Goal: Task Accomplishment & Management: Use online tool/utility

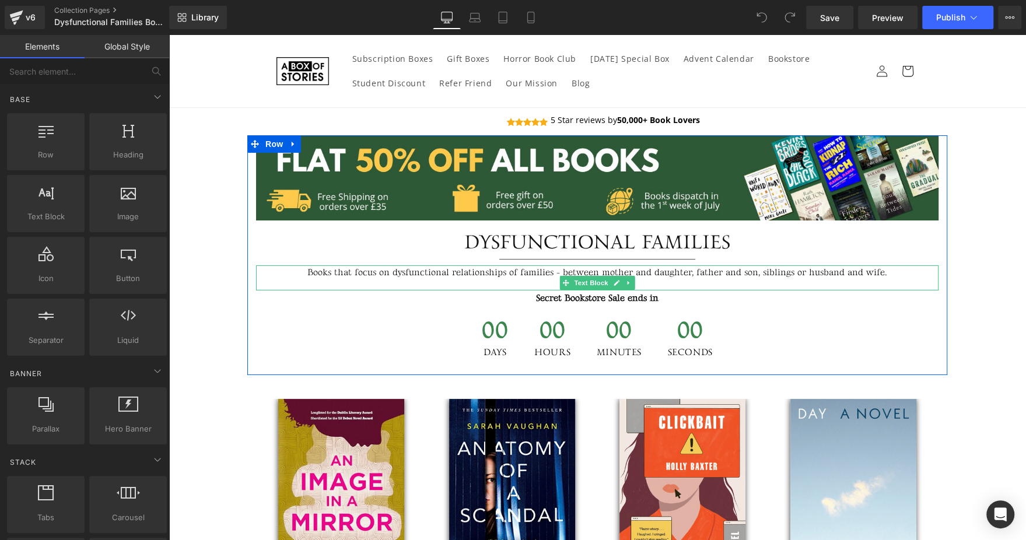
click at [544, 277] on p "Books that focus on dysfunctional relationships of families - between mother an…" at bounding box center [597, 273] width 683 height 15
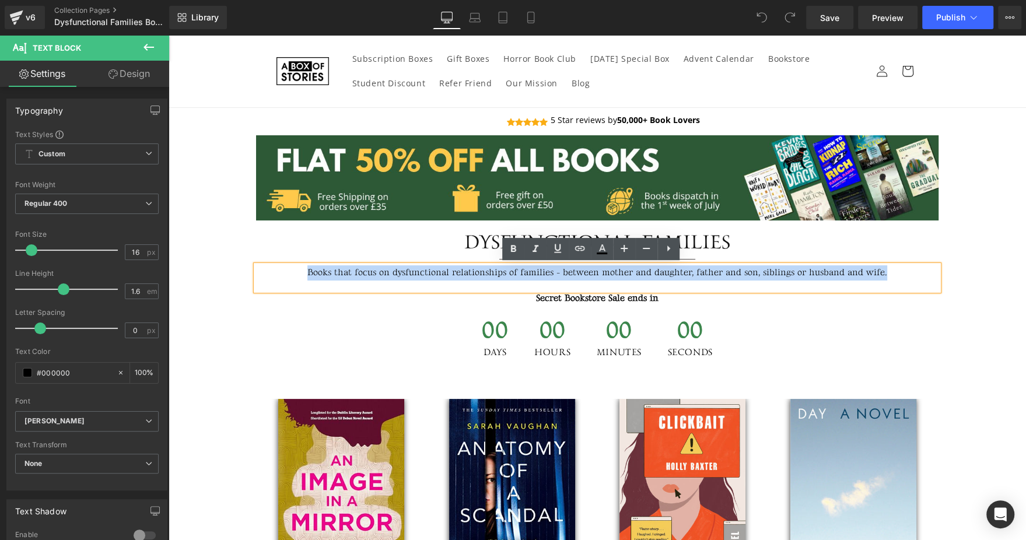
paste div
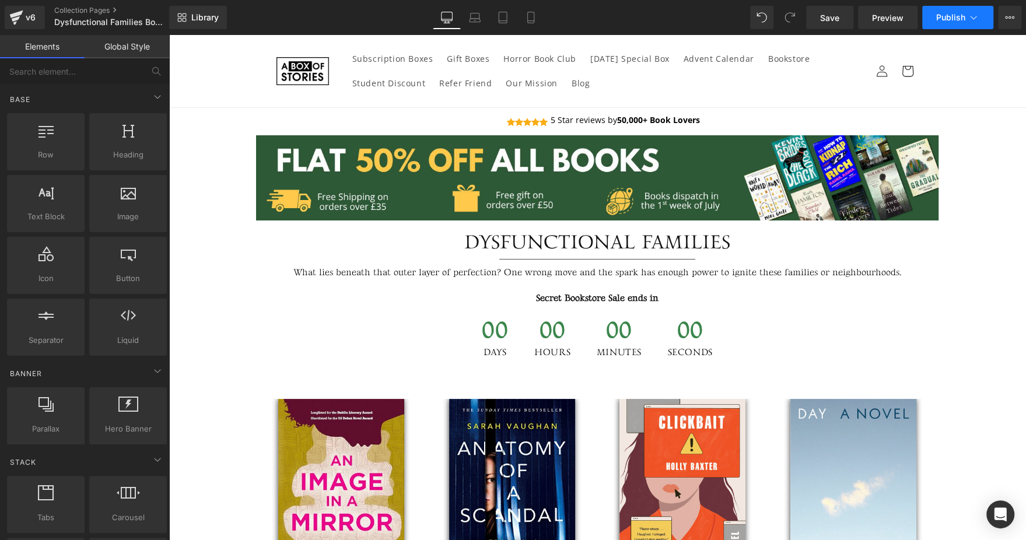
click at [950, 16] on span "Publish" at bounding box center [951, 17] width 29 height 9
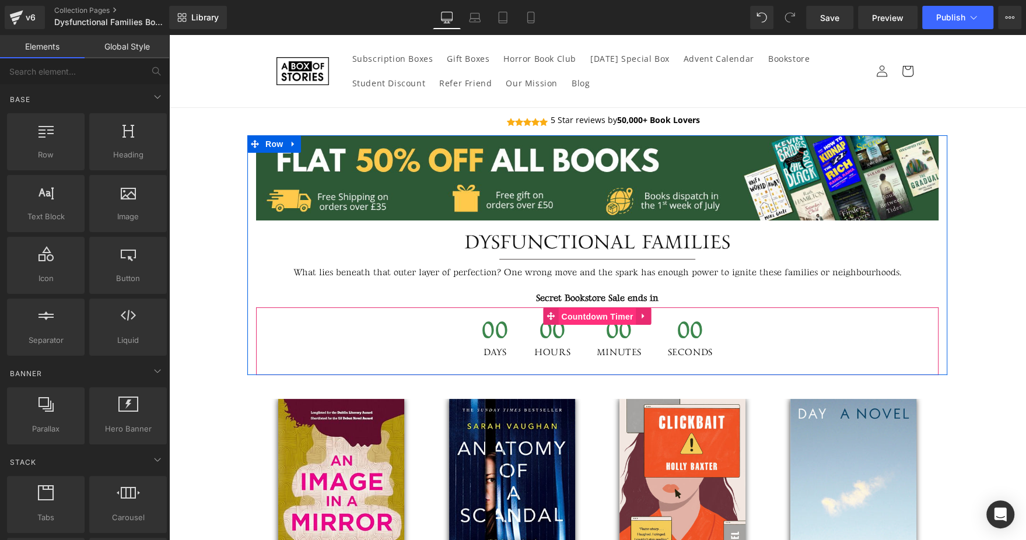
click at [596, 318] on span "Countdown Timer" at bounding box center [597, 317] width 78 height 18
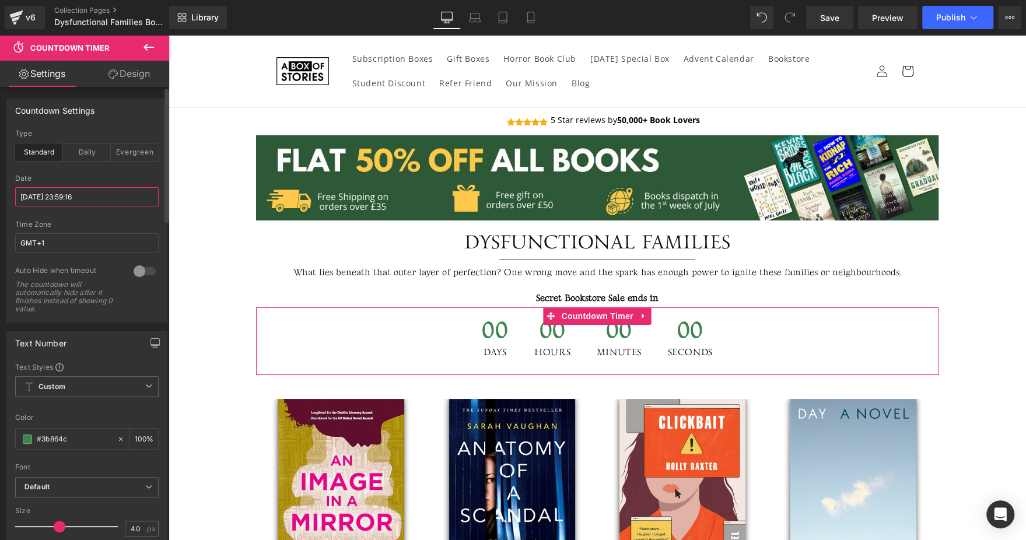
click at [109, 198] on input "2025/06/21 23:59:16" at bounding box center [87, 196] width 144 height 19
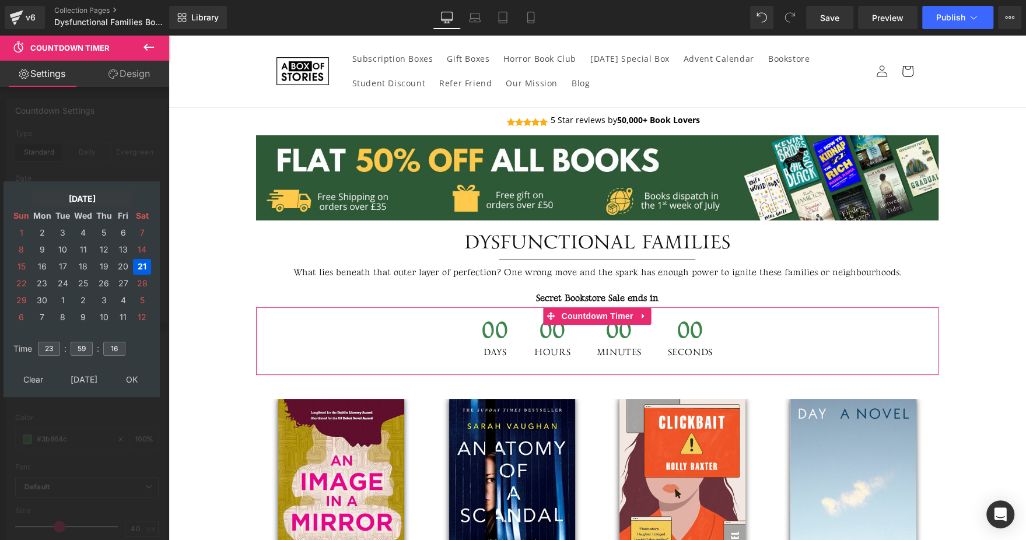
click at [89, 202] on td "Jun, 2025" at bounding box center [82, 199] width 100 height 16
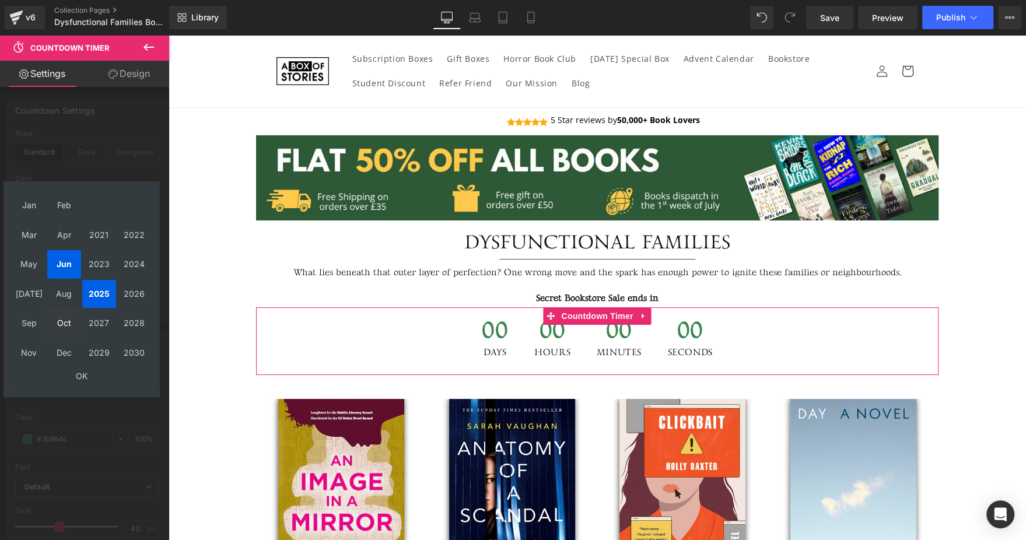
click at [55, 323] on td "Oct" at bounding box center [64, 323] width 34 height 29
click at [95, 377] on td "OK" at bounding box center [81, 376] width 139 height 16
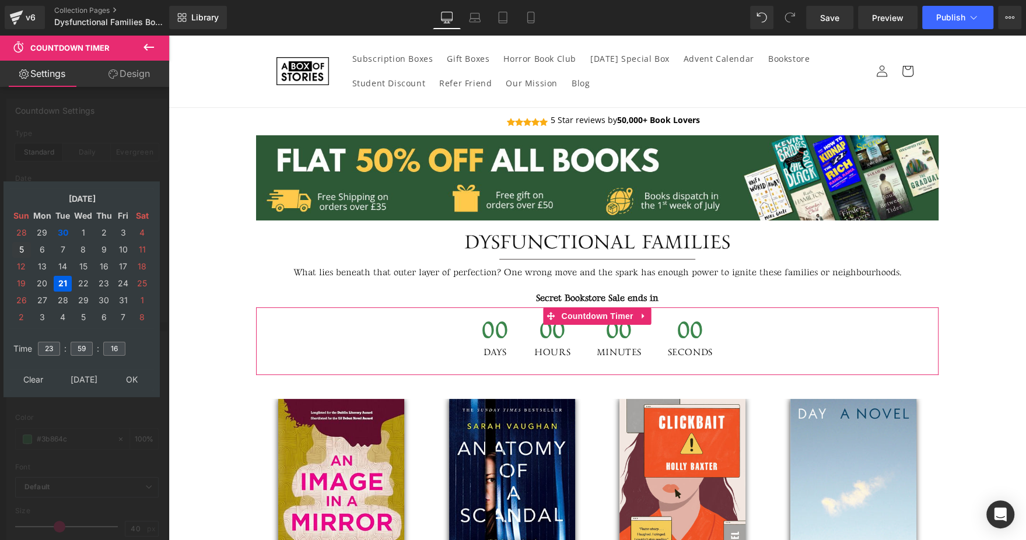
click at [22, 251] on td "5" at bounding box center [21, 250] width 19 height 16
type input "[DATE] 23:59:16"
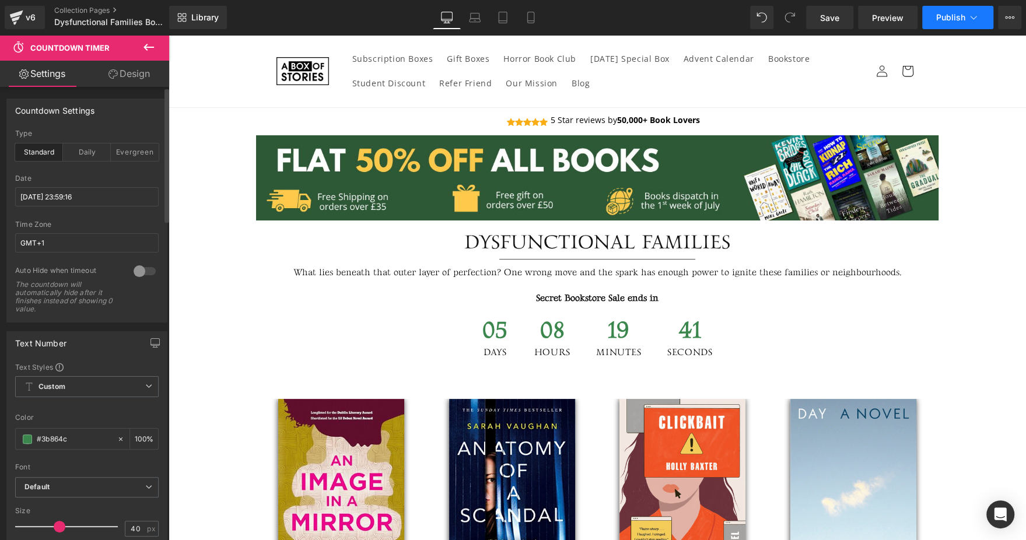
click at [943, 22] on span "Publish" at bounding box center [951, 17] width 29 height 9
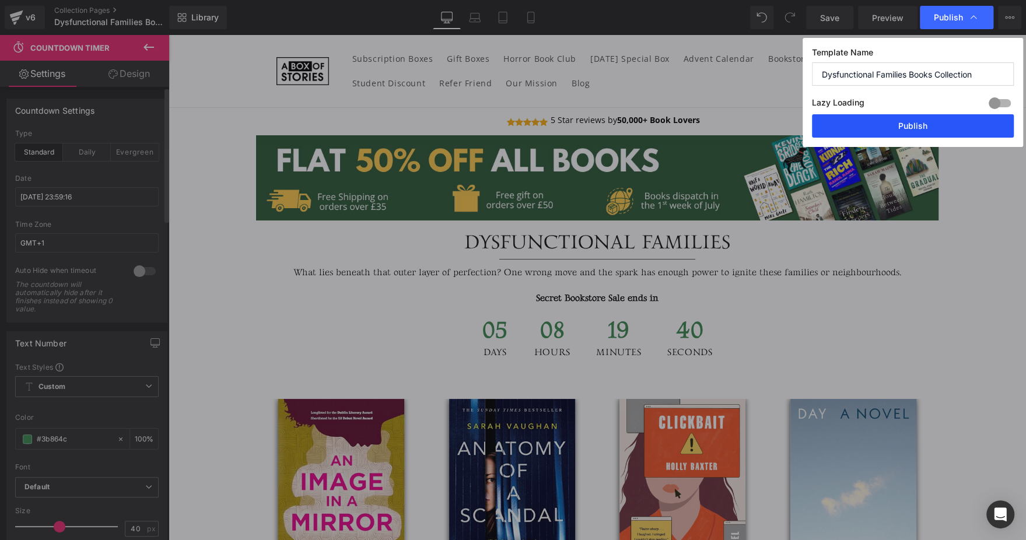
drag, startPoint x: 869, startPoint y: 119, endPoint x: 489, endPoint y: 185, distance: 385.6
click at [869, 119] on button "Publish" at bounding box center [913, 125] width 202 height 23
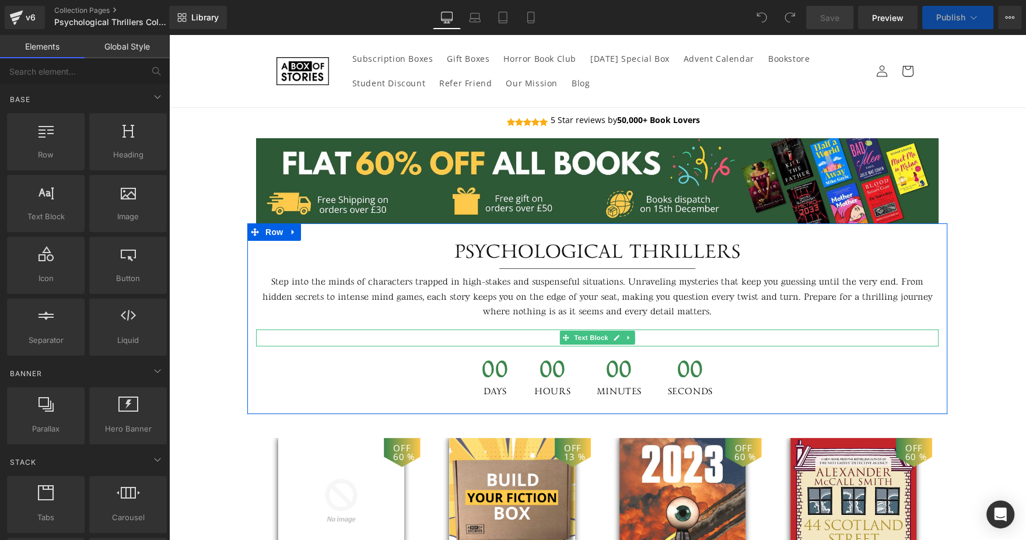
click at [547, 338] on p "Flash Sale ends in" at bounding box center [597, 338] width 683 height 17
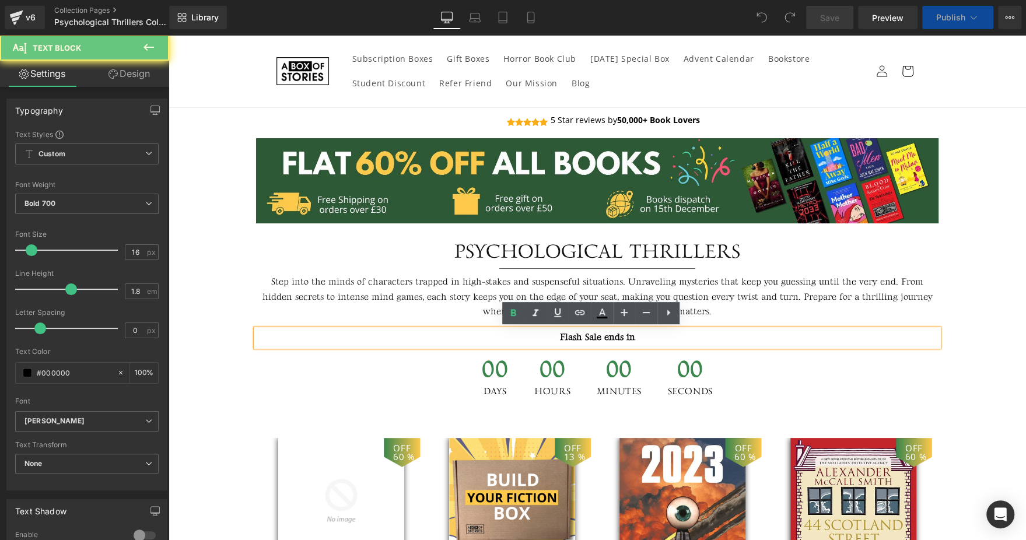
click at [547, 338] on p "Flash Sale ends in" at bounding box center [597, 338] width 683 height 17
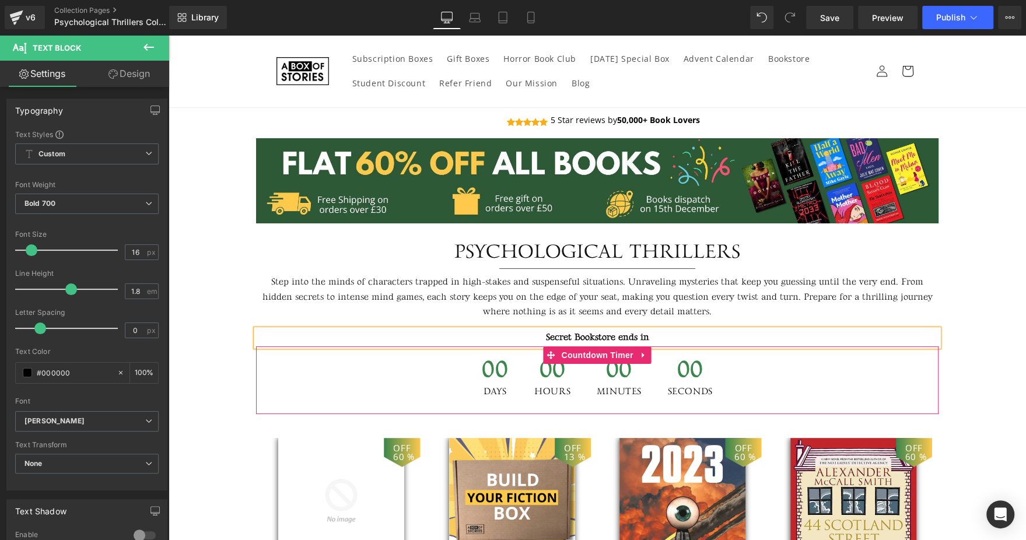
click at [597, 383] on span "00" at bounding box center [619, 372] width 45 height 29
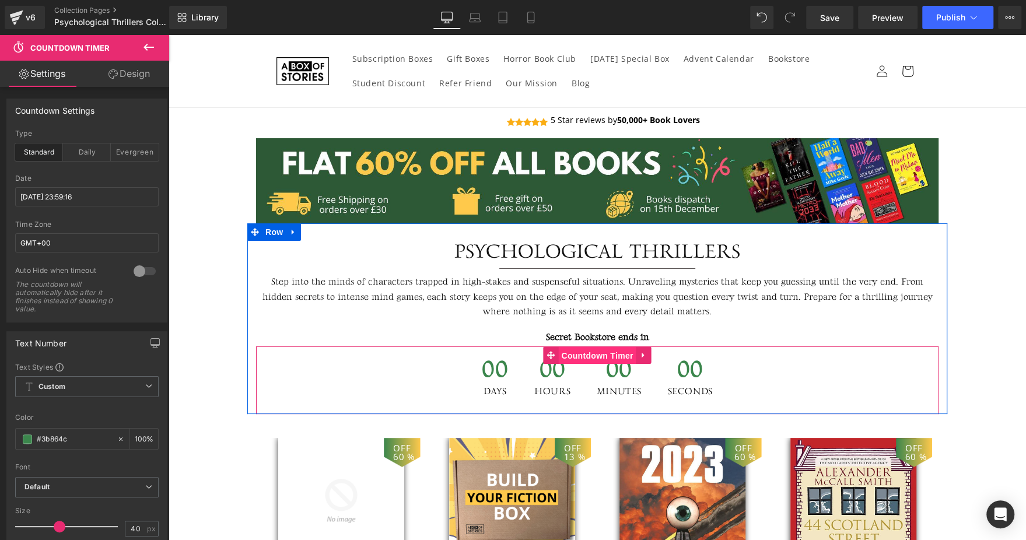
click at [584, 358] on span "Countdown Timer" at bounding box center [597, 356] width 78 height 18
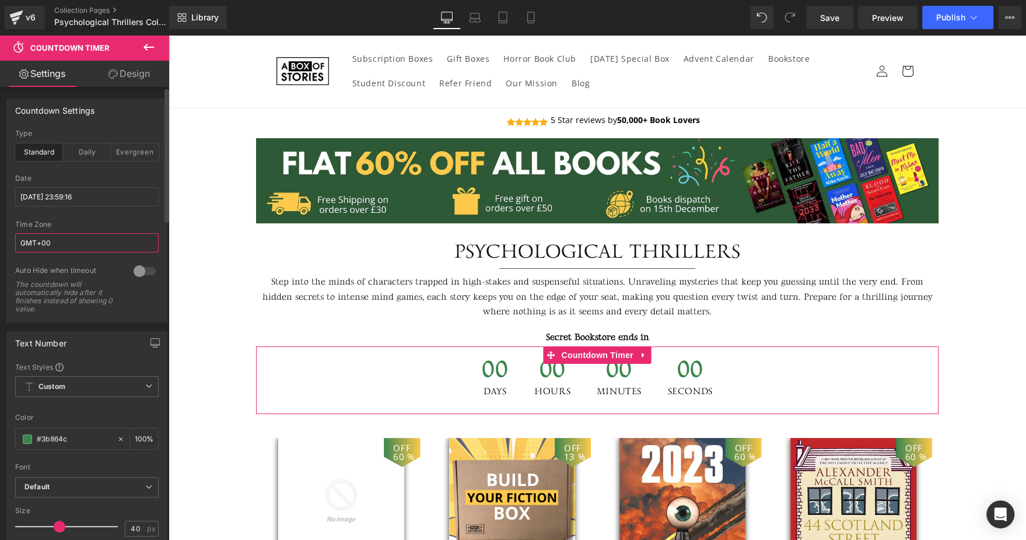
click at [87, 247] on input "GMT+00" at bounding box center [87, 242] width 144 height 19
type input "GMT+01"
click at [121, 206] on div "Date [DATE] 23:59:16" at bounding box center [87, 197] width 144 height 46
click at [125, 194] on input "[DATE] 23:59:16" at bounding box center [87, 196] width 144 height 19
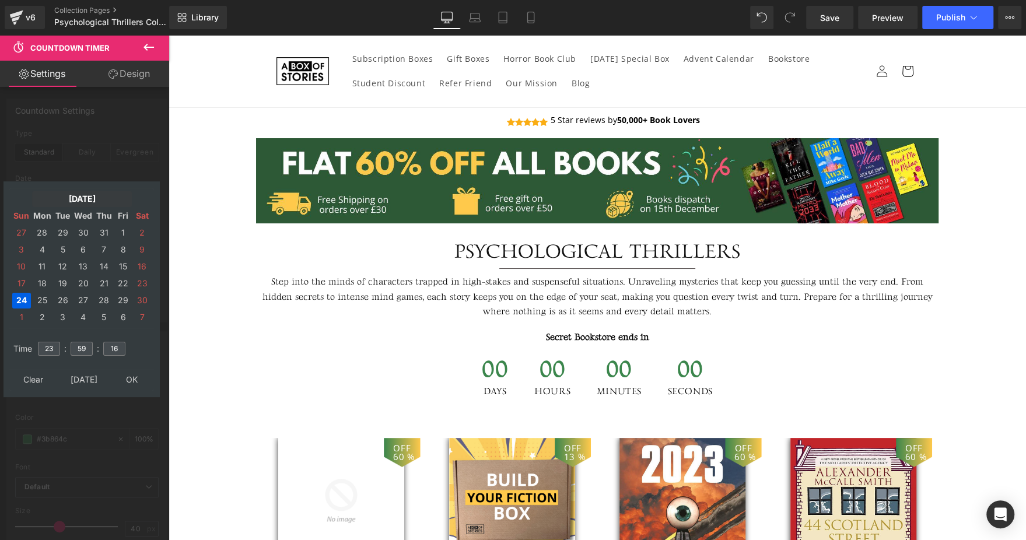
click at [96, 202] on td "[DATE]" at bounding box center [82, 199] width 100 height 16
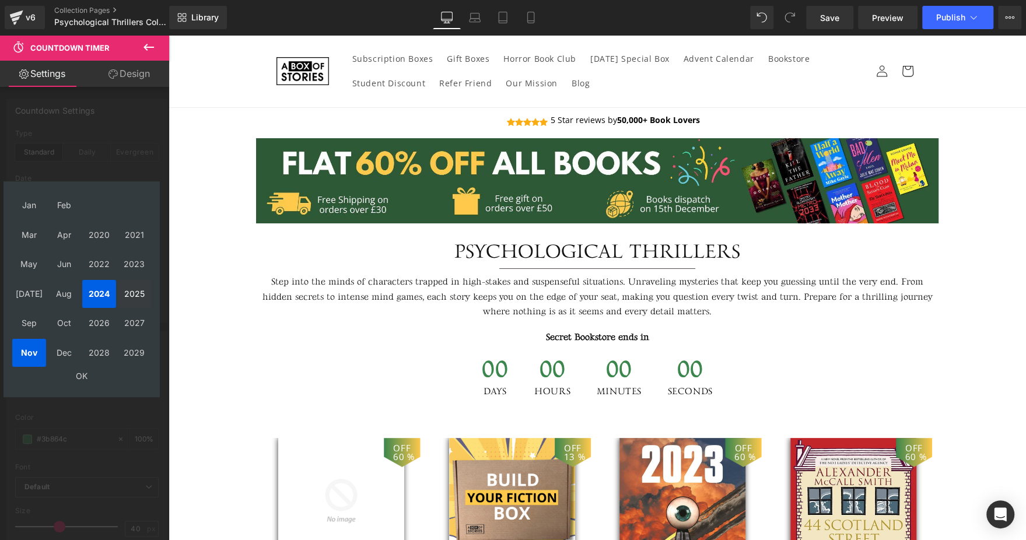
click at [141, 289] on td "2025" at bounding box center [134, 294] width 34 height 29
click at [30, 329] on td "Sep" at bounding box center [29, 323] width 34 height 29
click at [78, 379] on td "OK" at bounding box center [81, 376] width 139 height 16
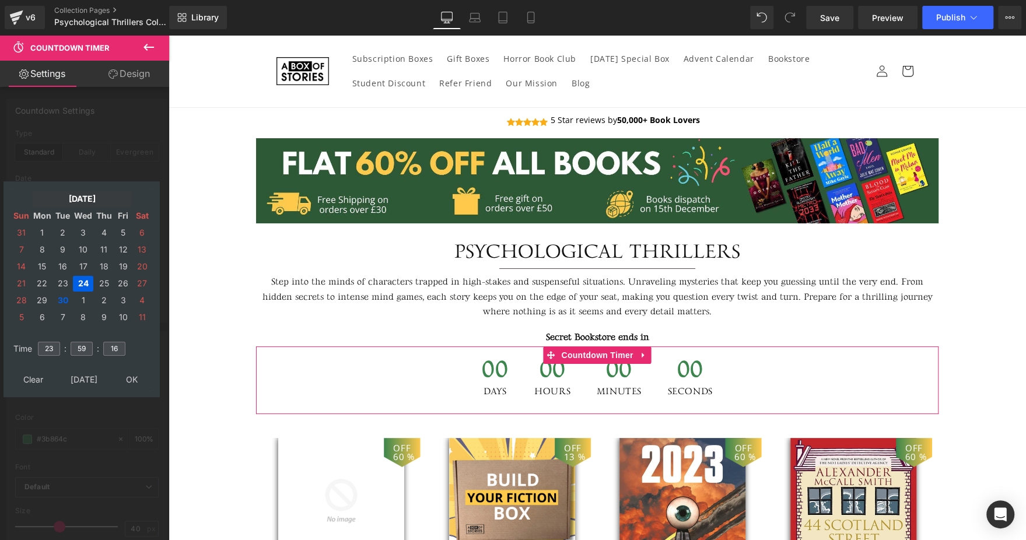
click at [86, 201] on td "[DATE]" at bounding box center [82, 199] width 100 height 16
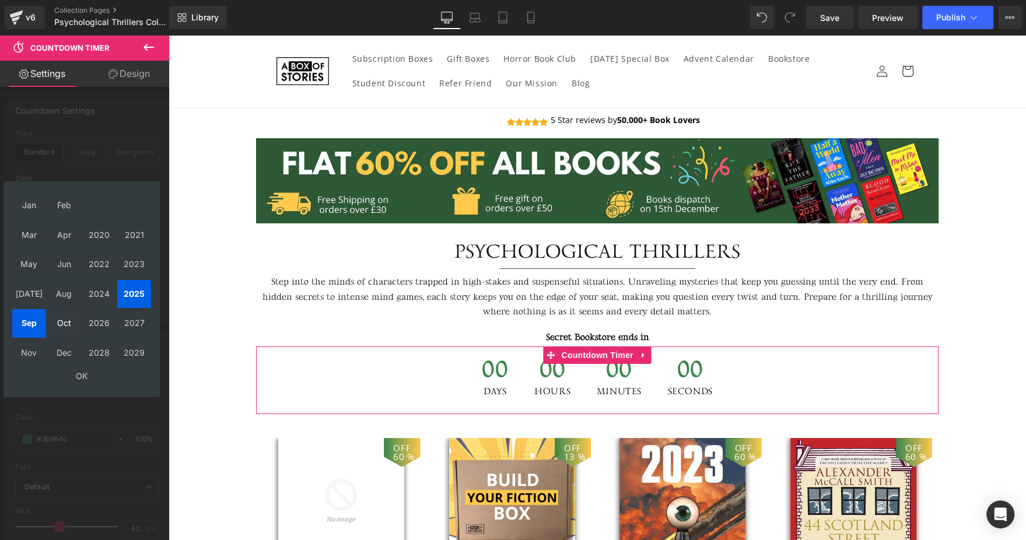
click at [75, 317] on td "Oct" at bounding box center [64, 323] width 34 height 29
click at [76, 376] on td "OK" at bounding box center [81, 376] width 139 height 16
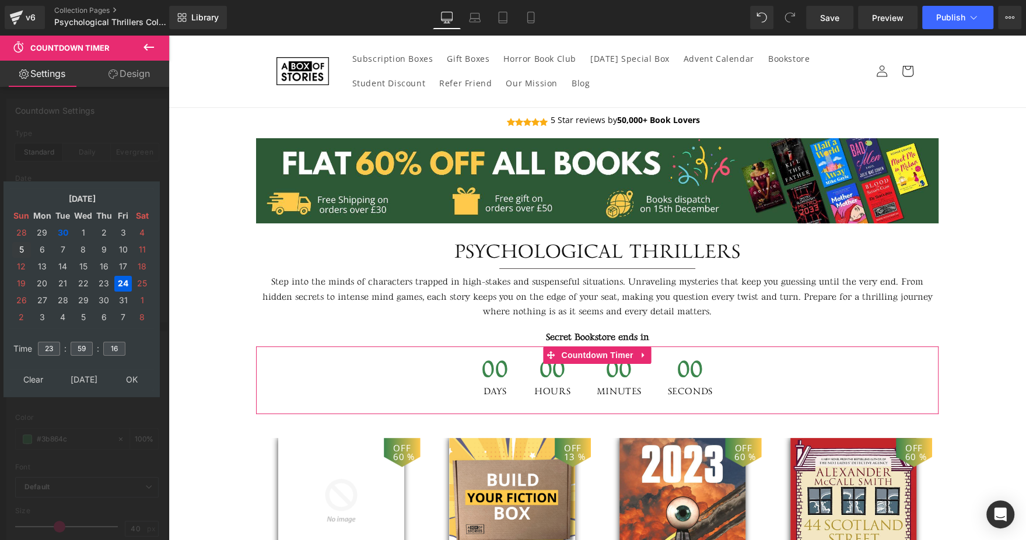
click at [23, 248] on td "5" at bounding box center [21, 250] width 19 height 16
type input "[DATE] 23:59:16"
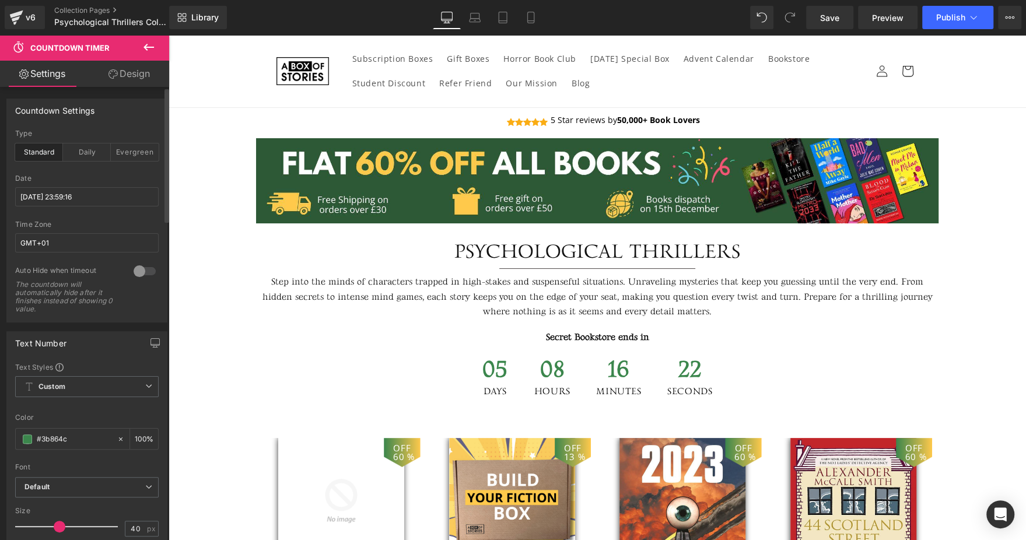
click at [955, 31] on div "Library Desktop Desktop Laptop Tablet Mobile Save Preview Publish Scheduled Vie…" at bounding box center [597, 17] width 857 height 35
click at [955, 27] on button "Publish" at bounding box center [958, 17] width 71 height 23
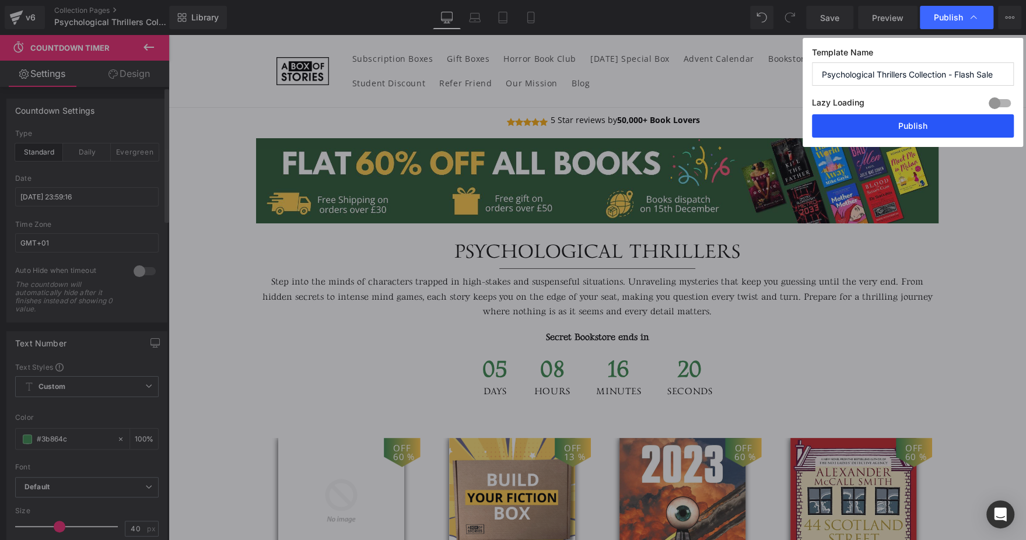
click at [879, 124] on button "Publish" at bounding box center [913, 125] width 202 height 23
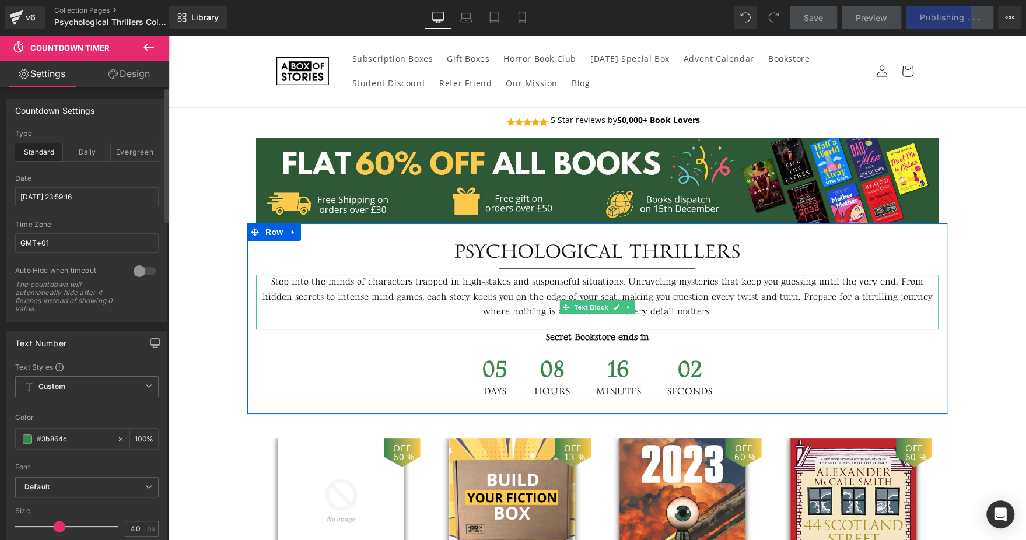
click at [681, 292] on p "Step into the minds of characters trapped in high-stakes and suspenseful situat…" at bounding box center [597, 297] width 683 height 45
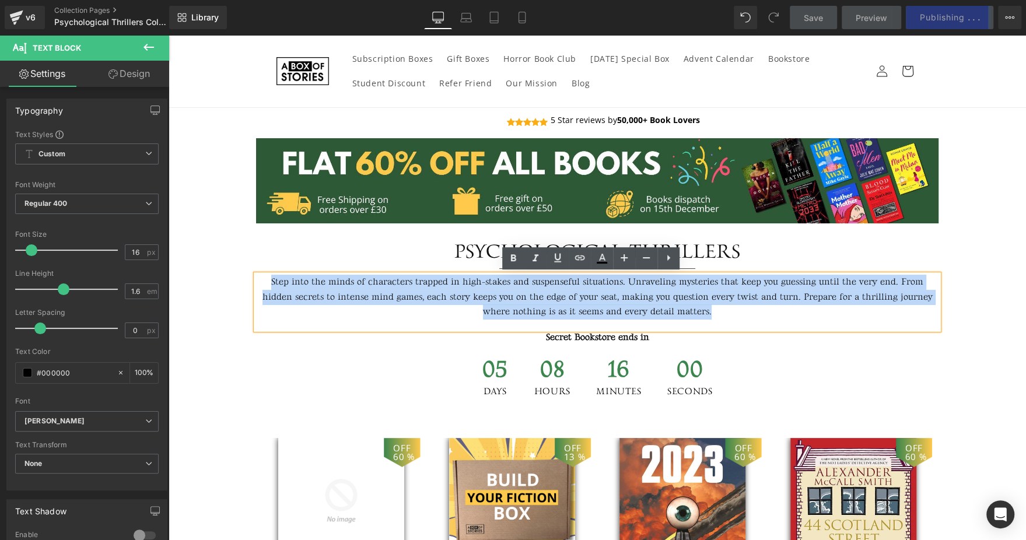
paste div
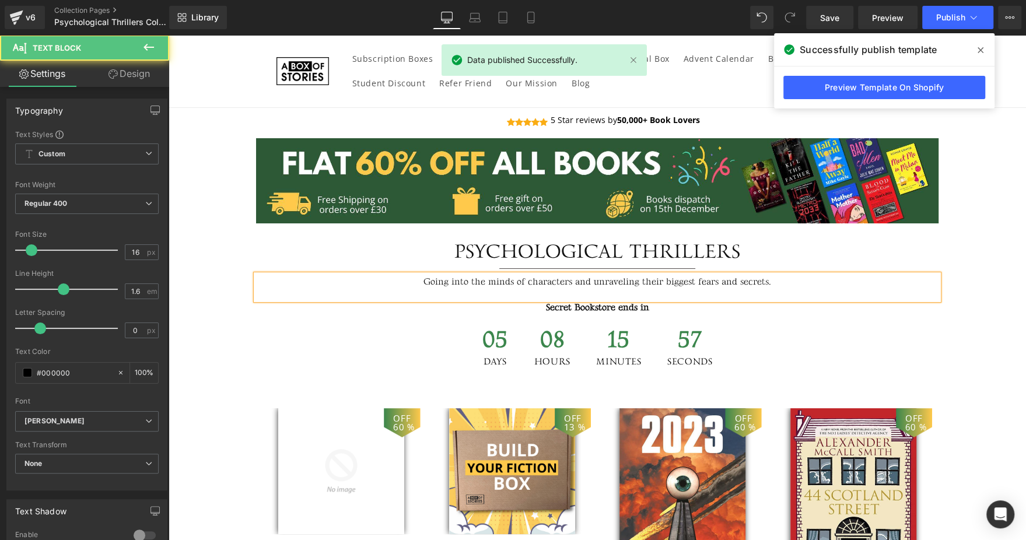
click at [616, 281] on p "Going into the minds of characters and unraveling their biggest fears and secre…" at bounding box center [597, 282] width 683 height 15
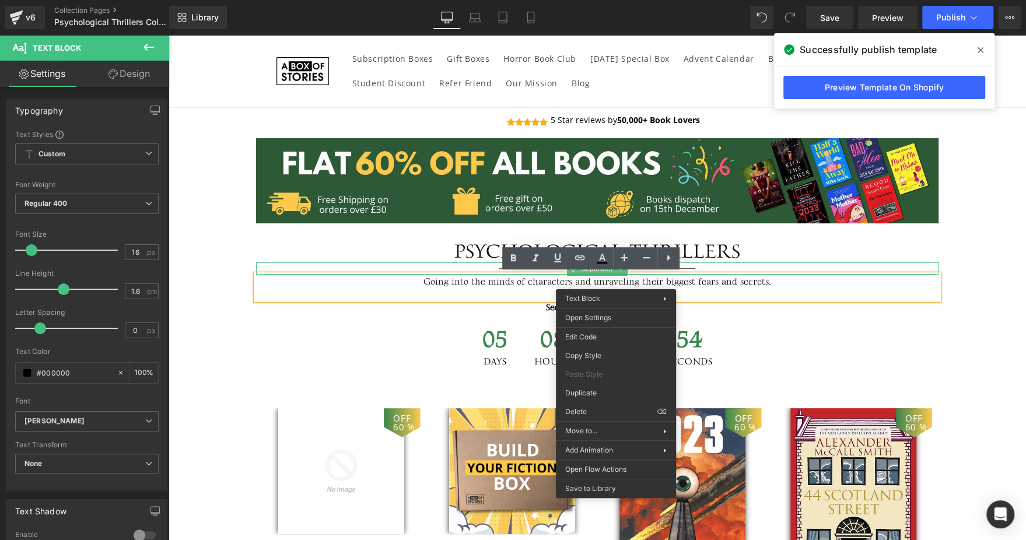
click at [295, 271] on div at bounding box center [597, 269] width 683 height 12
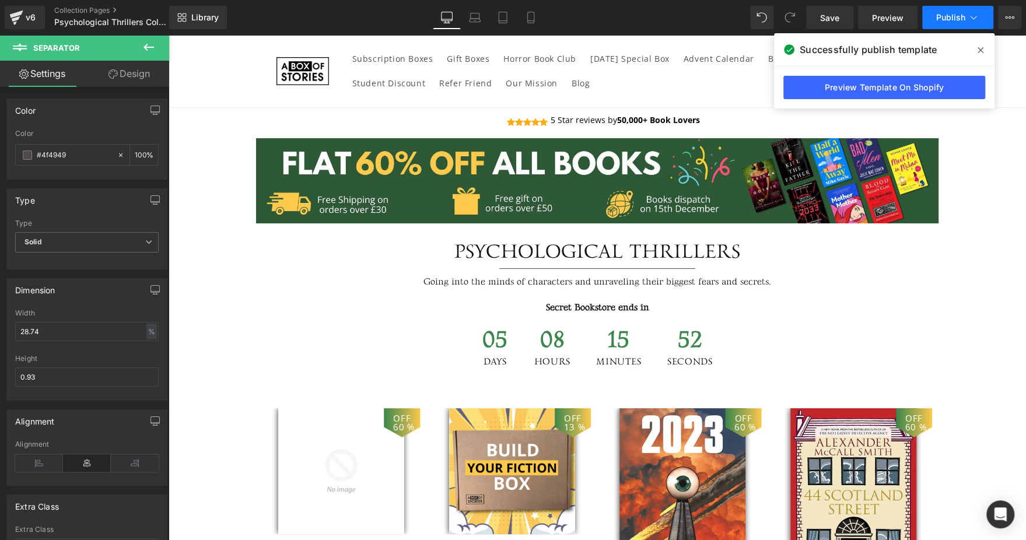
click at [955, 25] on button "Publish" at bounding box center [958, 17] width 71 height 23
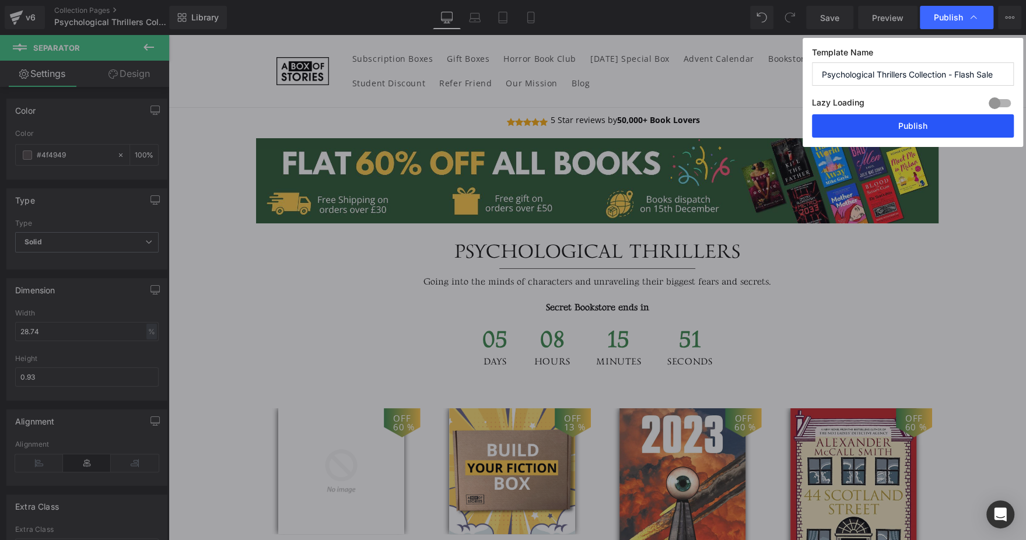
click at [907, 124] on button "Publish" at bounding box center [913, 125] width 202 height 23
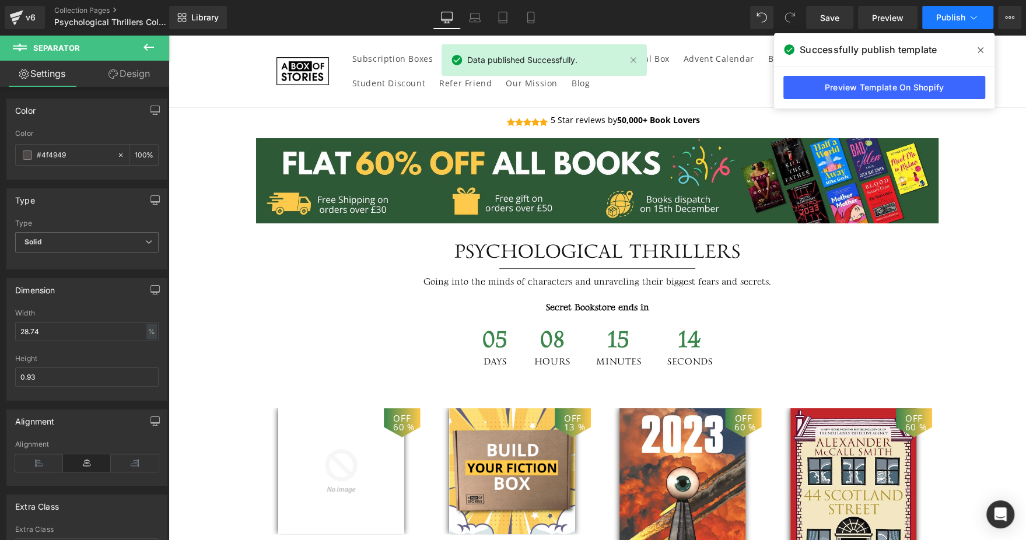
click at [953, 13] on span "Publish" at bounding box center [951, 17] width 29 height 9
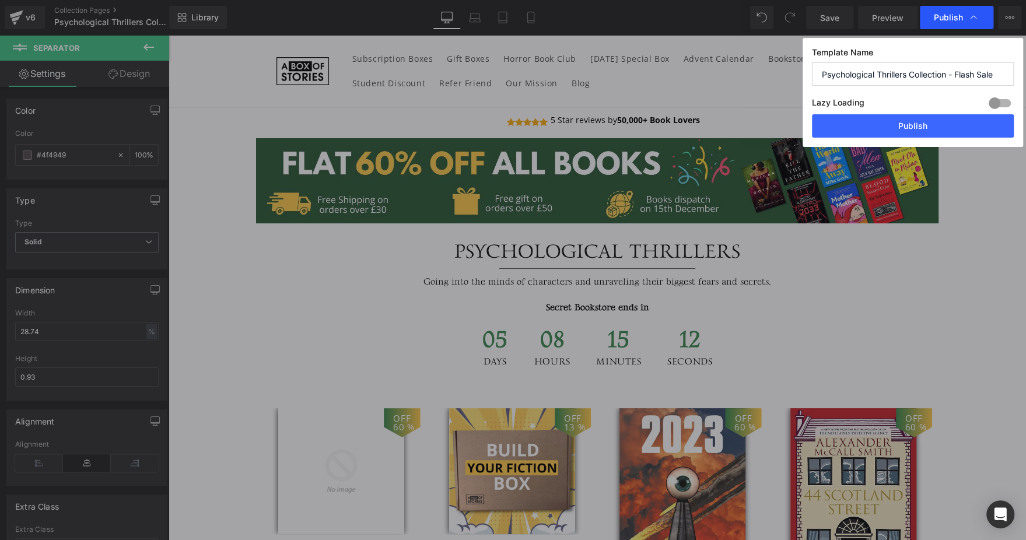
click at [975, 12] on icon at bounding box center [974, 18] width 12 height 12
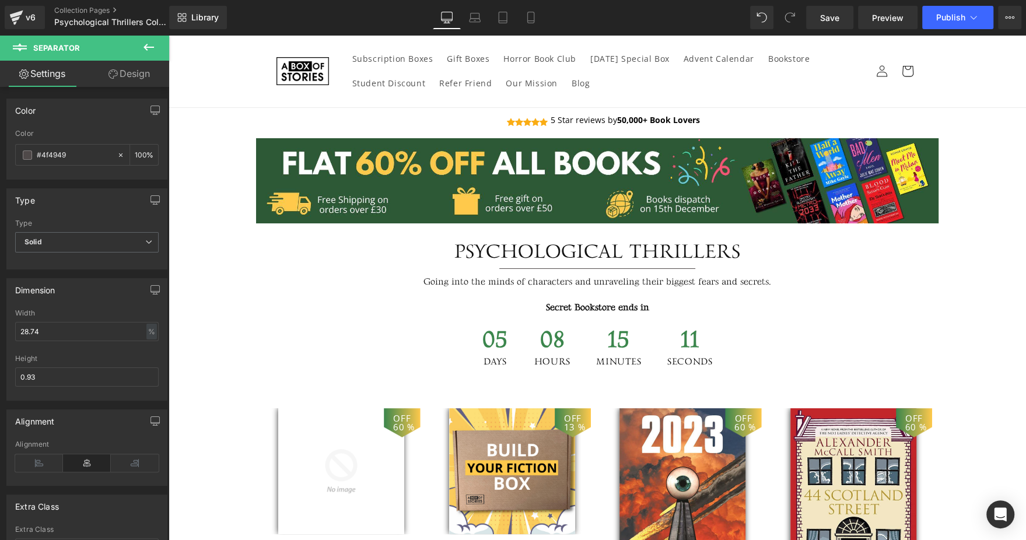
click at [975, 12] on icon at bounding box center [974, 18] width 12 height 12
click at [1008, 6] on button "View Live Page View with current Template Save Template to Library Schedule Pub…" at bounding box center [1009, 17] width 23 height 23
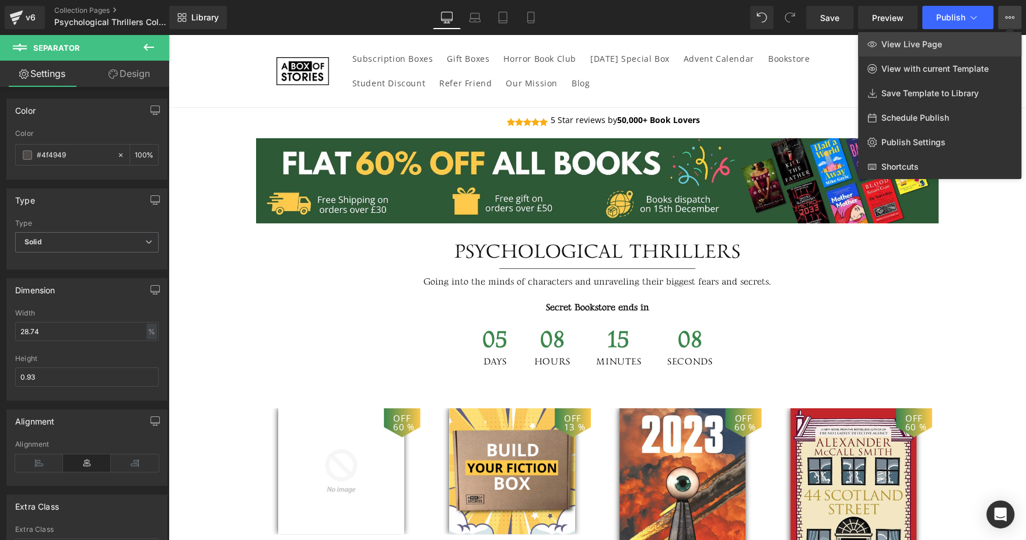
click at [958, 37] on link "View Live Page" at bounding box center [939, 44] width 163 height 25
